Goal: Check status: Check status

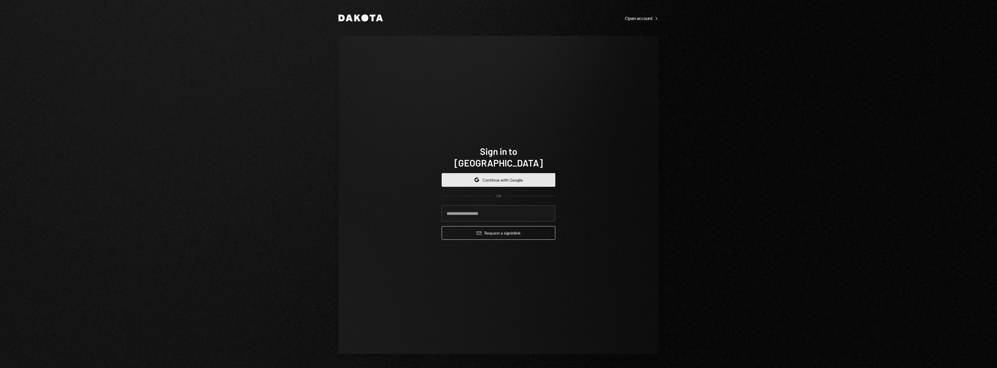
click at [519, 178] on button "Google Continue with Google" at bounding box center [499, 180] width 114 height 14
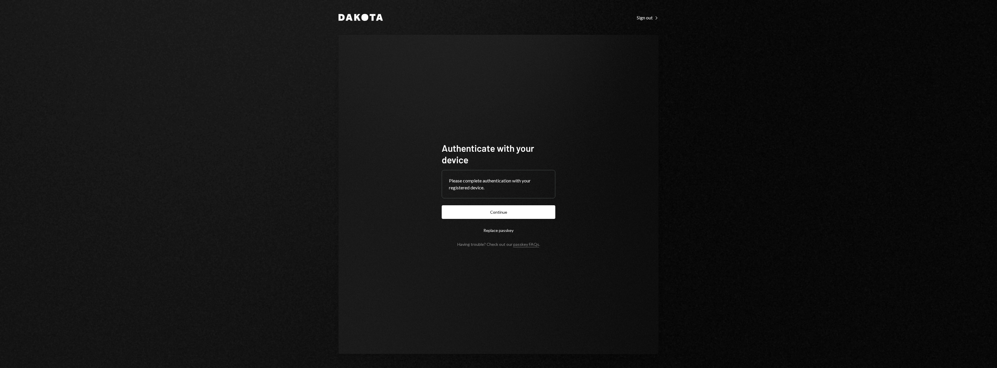
click at [524, 204] on form "Authenticate with your device Please complete authentication with your register…" at bounding box center [499, 194] width 114 height 105
click at [525, 212] on button "Continue" at bounding box center [499, 213] width 114 height 14
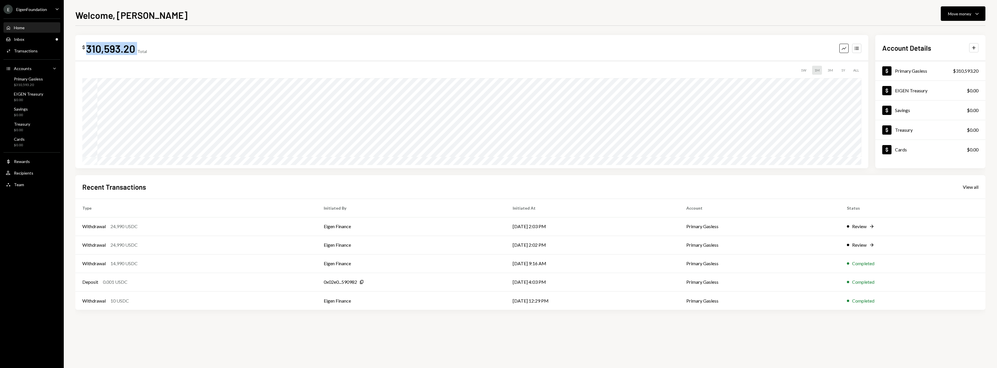
drag, startPoint x: 137, startPoint y: 50, endPoint x: 85, endPoint y: 46, distance: 51.8
click at [85, 46] on div "$ 310,593.20 Total" at bounding box center [114, 48] width 65 height 13
copy div "310,593.20"
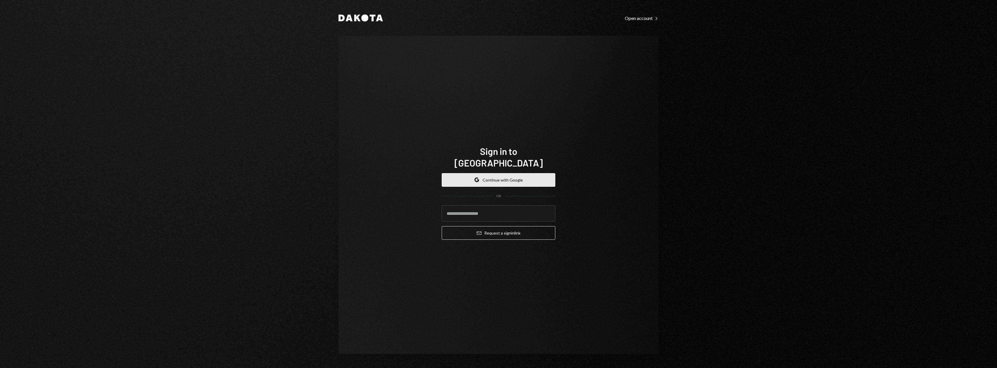
click at [486, 173] on button "Google Continue with Google" at bounding box center [499, 180] width 114 height 14
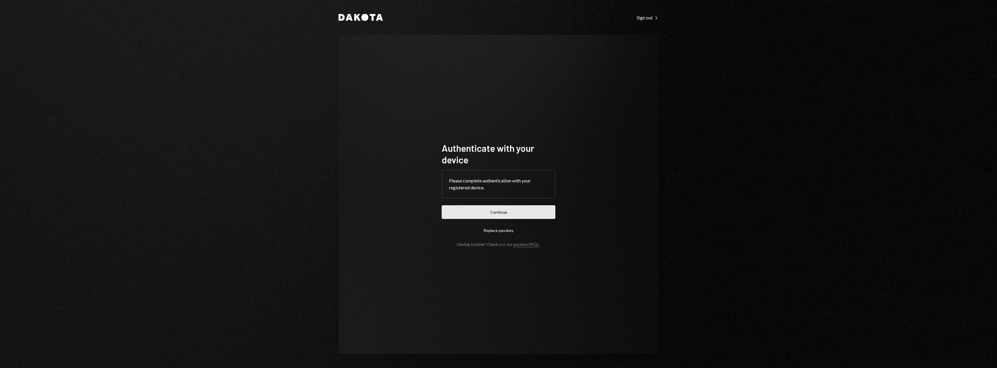
click at [481, 211] on button "Continue" at bounding box center [499, 213] width 114 height 14
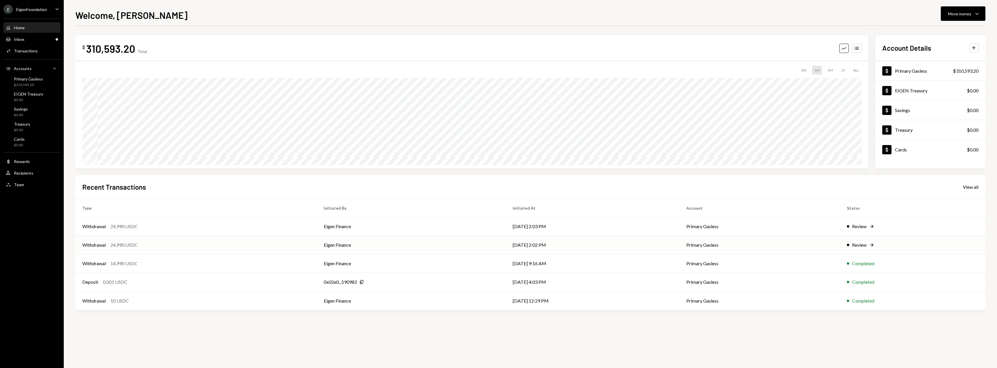
click at [237, 241] on td "Withdrawal 24,990 USDC" at bounding box center [195, 245] width 241 height 19
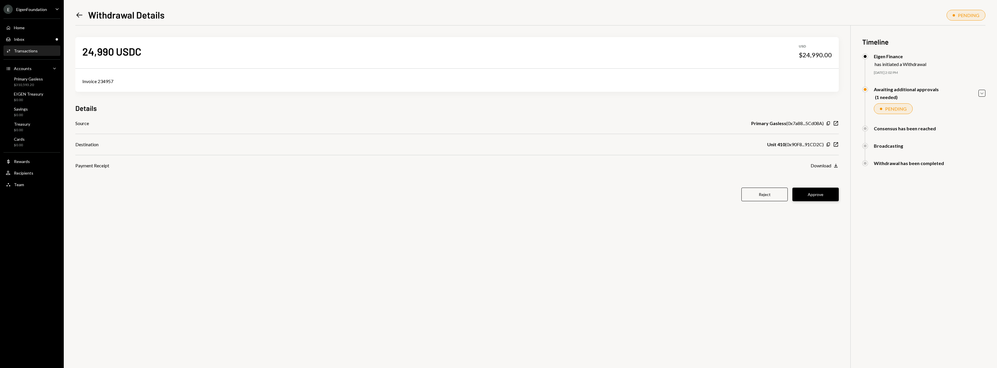
click at [813, 197] on button "Approve" at bounding box center [816, 195] width 46 height 14
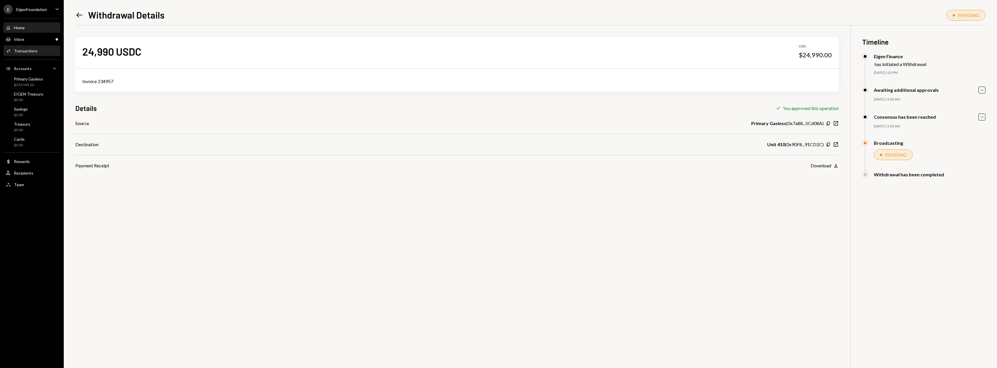
click at [35, 26] on div "Home Home" at bounding box center [32, 27] width 52 height 5
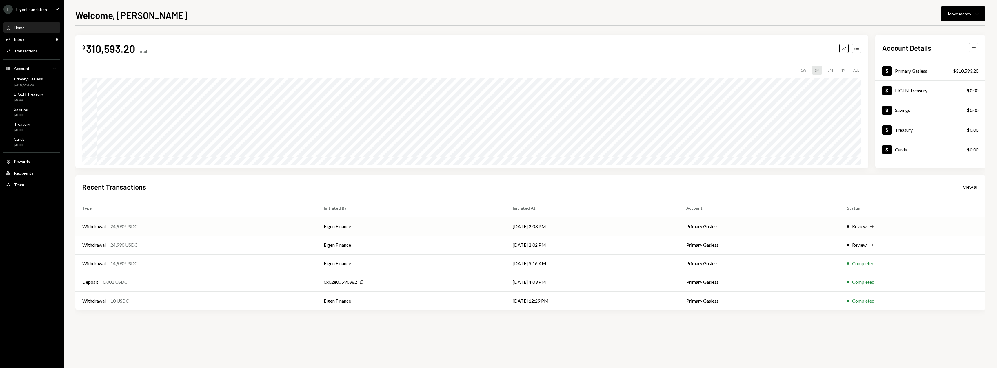
click at [653, 231] on td "[DATE] 2:03 PM" at bounding box center [593, 226] width 174 height 19
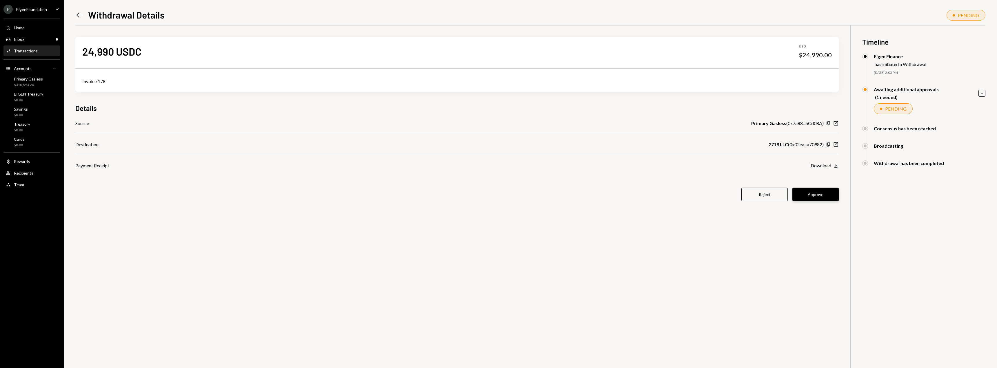
click at [826, 197] on button "Approve" at bounding box center [816, 195] width 46 height 14
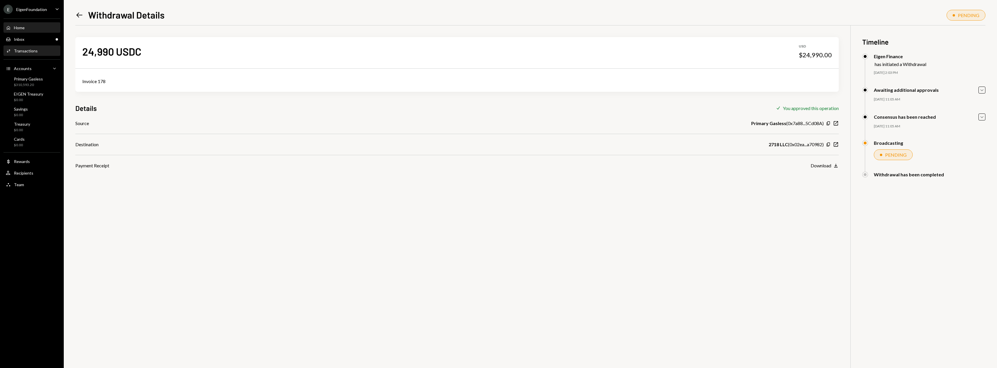
click at [39, 27] on div "Home Home" at bounding box center [32, 27] width 52 height 5
